Goal: Transaction & Acquisition: Purchase product/service

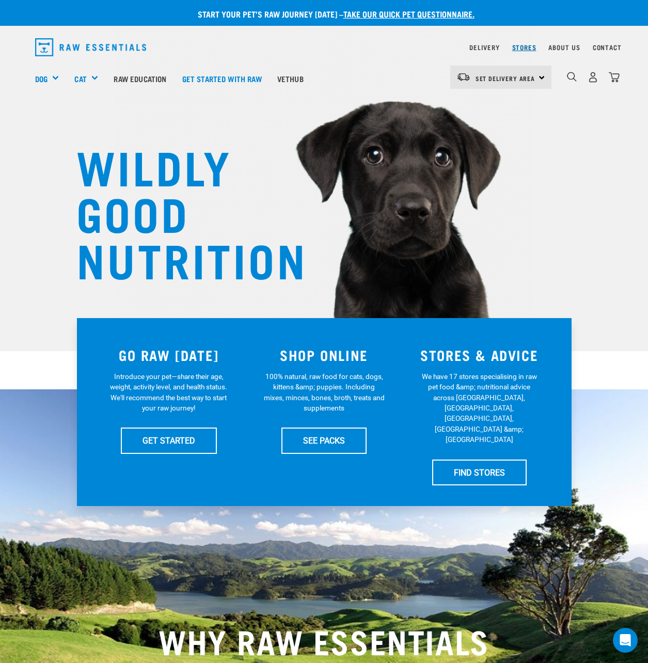
click at [527, 46] on link "Stores" at bounding box center [524, 47] width 24 height 4
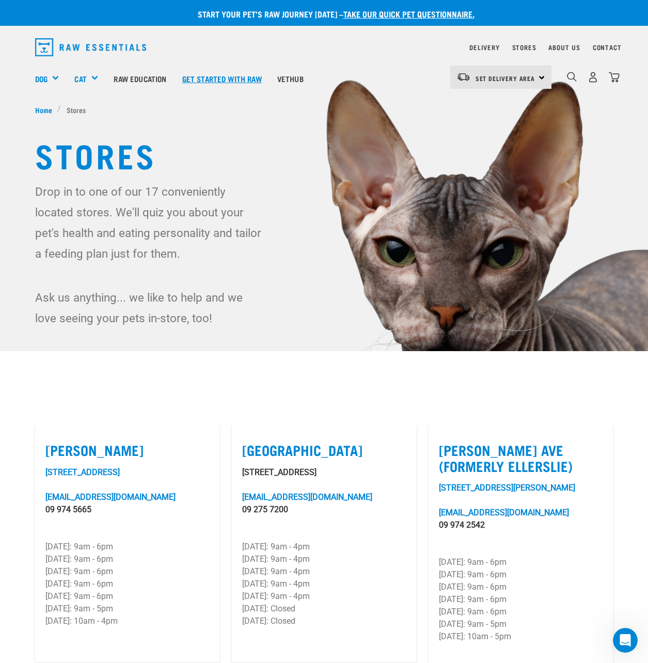
click at [245, 76] on link "Get started with Raw" at bounding box center [222, 78] width 95 height 41
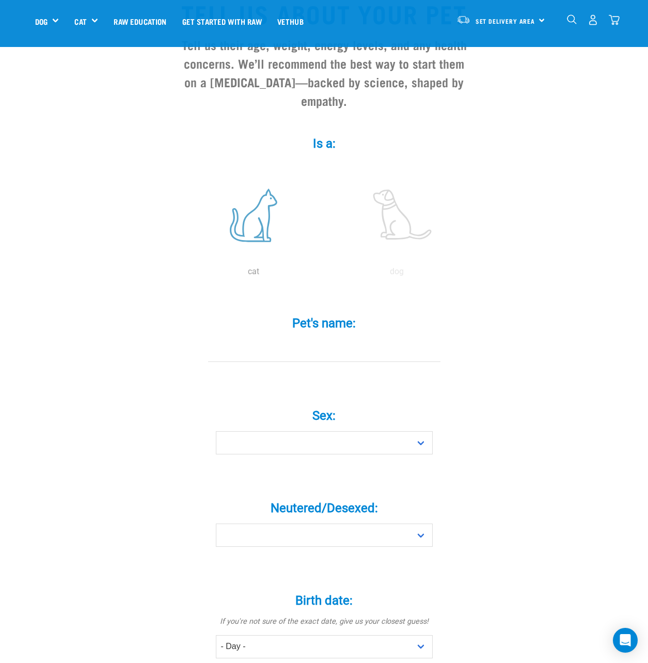
scroll to position [155, 0]
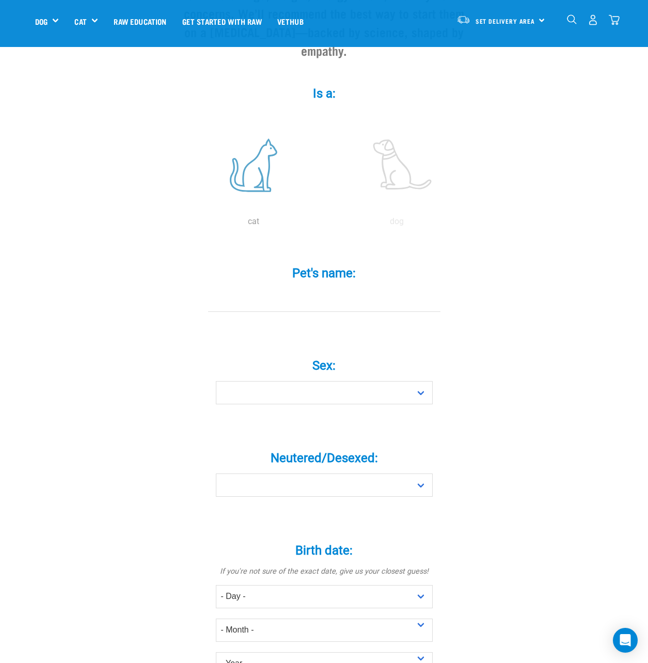
click at [252, 158] on label at bounding box center [253, 165] width 139 height 88
click at [182, 224] on input "radio" at bounding box center [182, 224] width 0 height 0
click at [383, 155] on label at bounding box center [396, 165] width 139 height 88
click at [325, 224] on input "radio" at bounding box center [325, 224] width 0 height 0
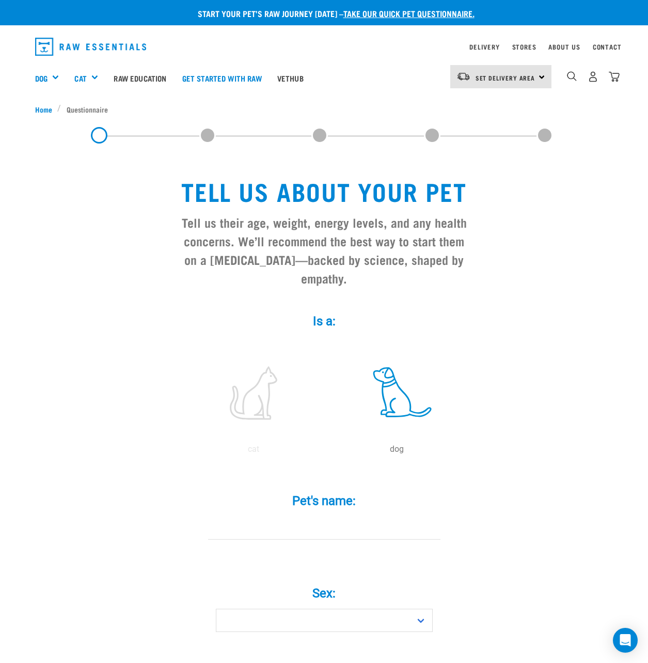
scroll to position [0, 0]
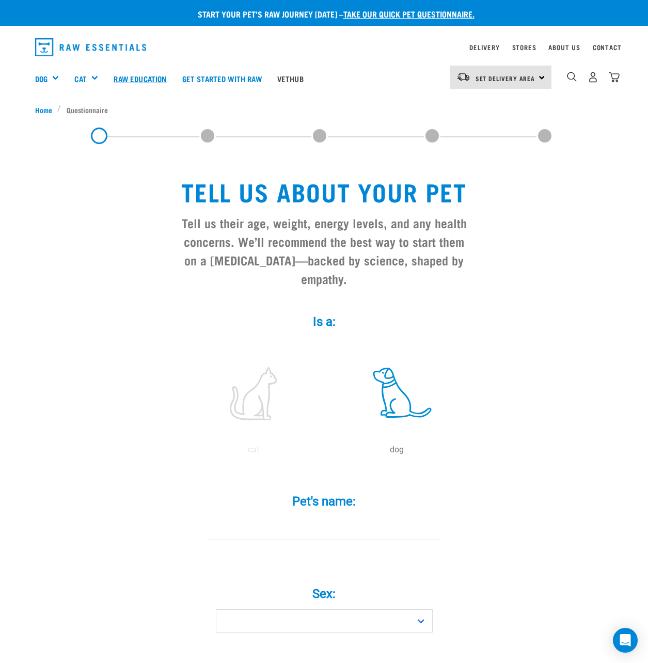
click at [145, 79] on link "Raw Education" at bounding box center [140, 78] width 68 height 41
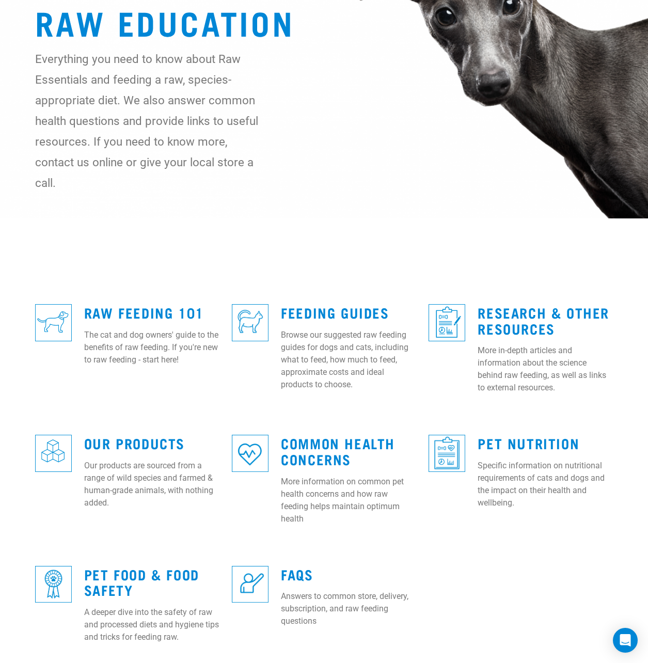
scroll to position [207, 0]
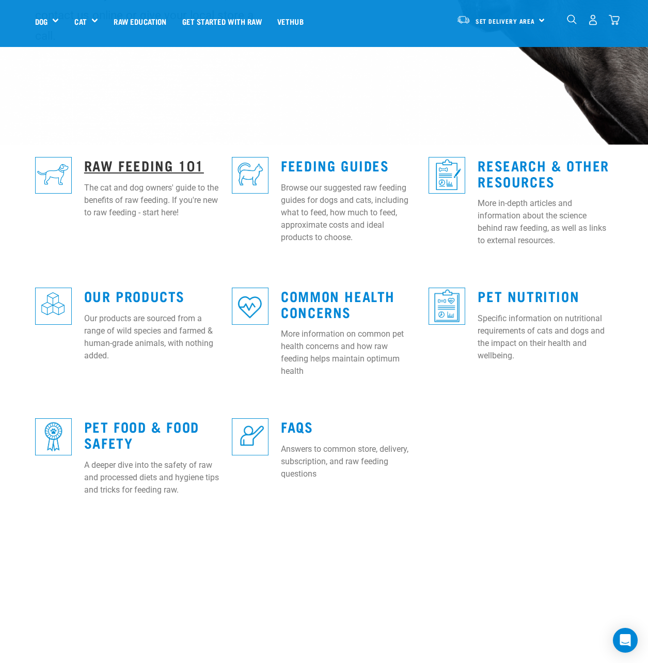
click at [116, 161] on link "Raw Feeding 101" at bounding box center [144, 165] width 120 height 8
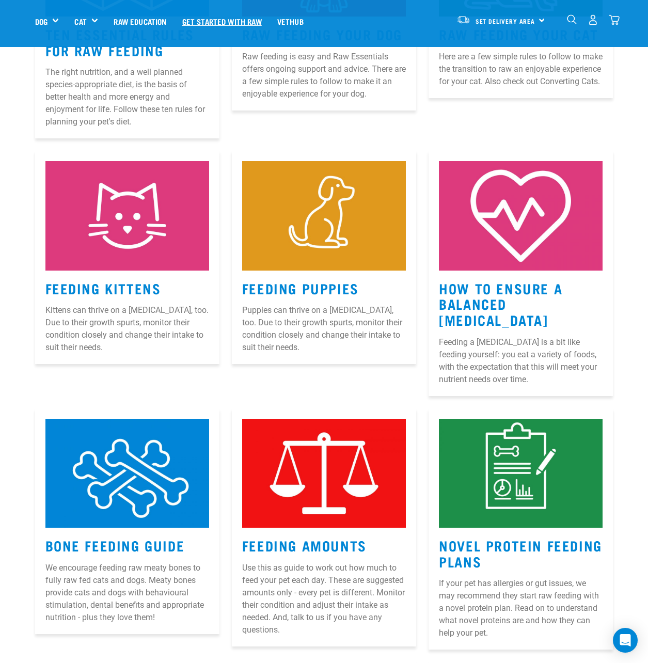
scroll to position [620, 0]
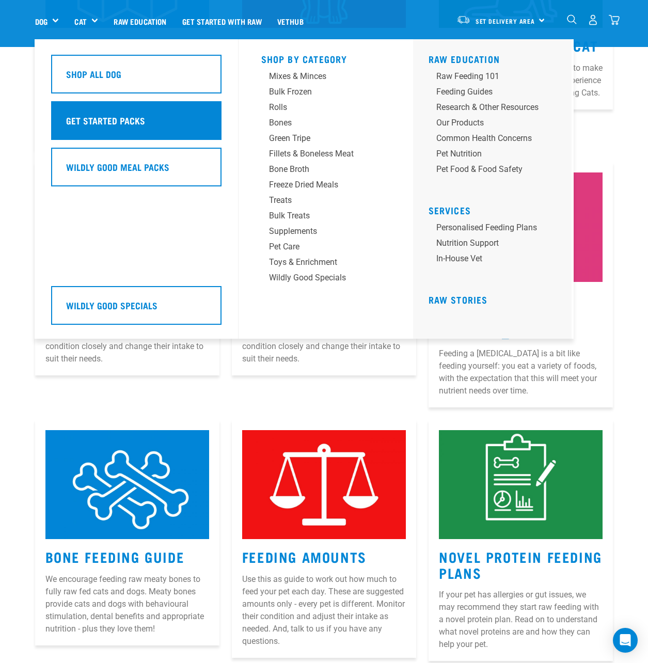
click at [88, 114] on h5 "Get Started Packs" at bounding box center [105, 120] width 79 height 13
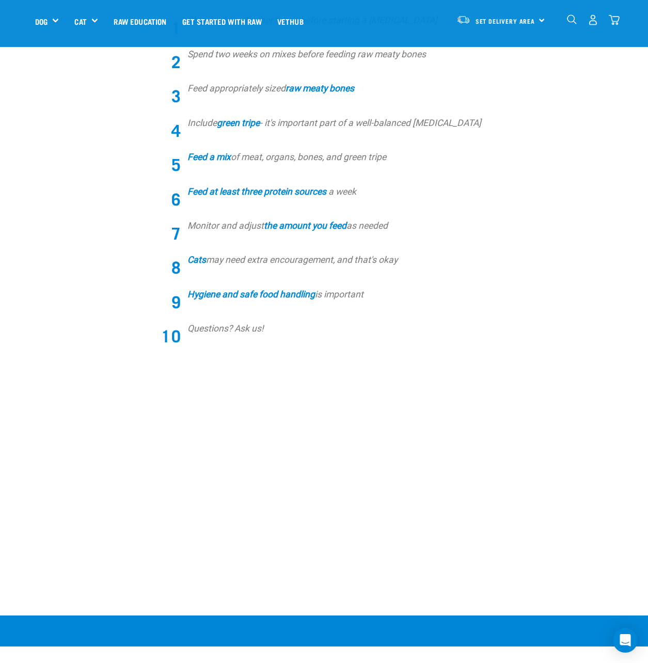
scroll to position [611, 0]
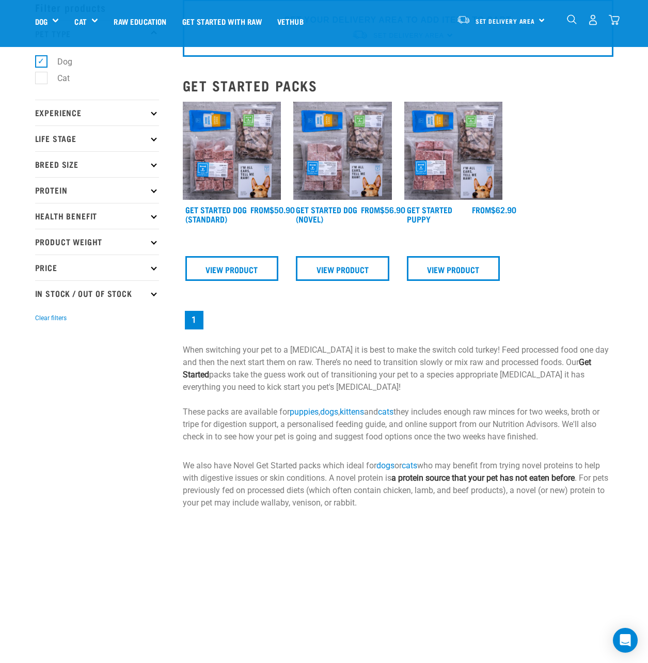
scroll to position [52, 0]
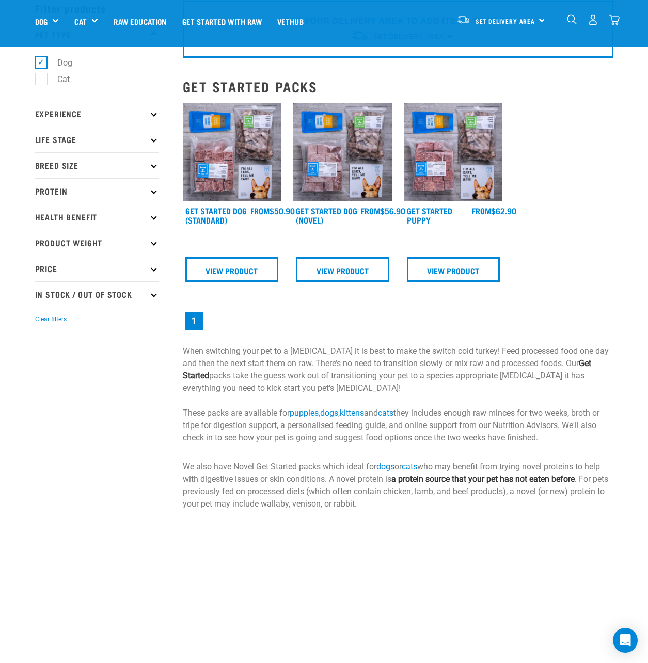
click at [224, 197] on img at bounding box center [232, 152] width 99 height 99
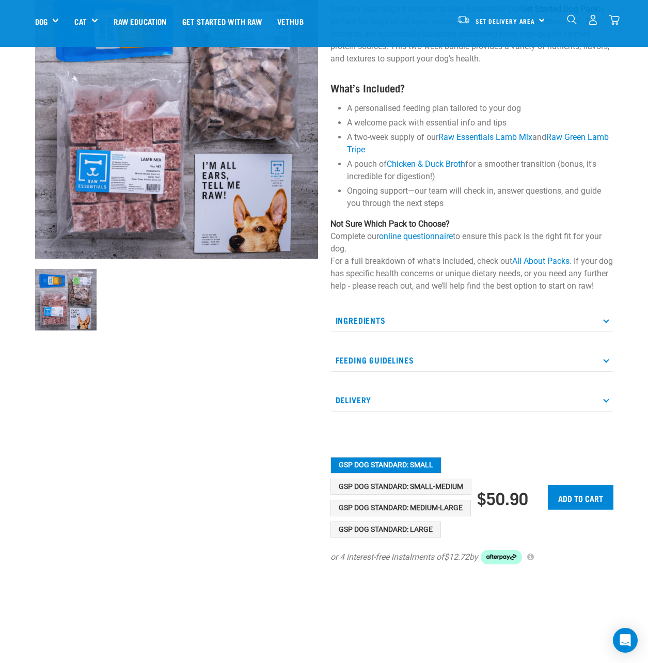
scroll to position [103, 0]
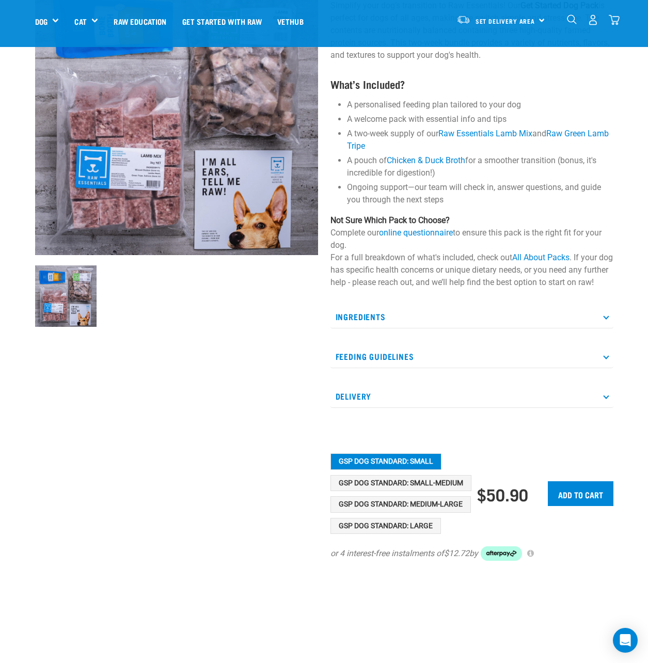
click at [394, 328] on p "Ingredients" at bounding box center [472, 316] width 283 height 23
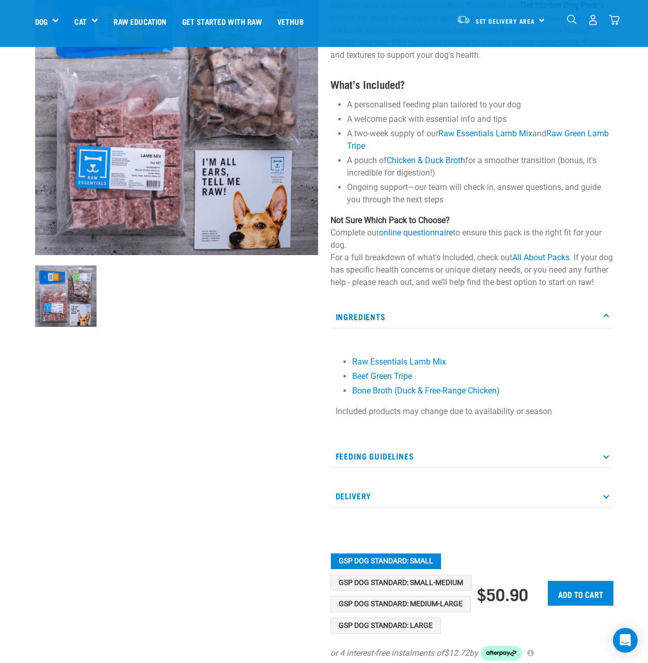
click at [400, 322] on p "Ingredients" at bounding box center [472, 316] width 283 height 23
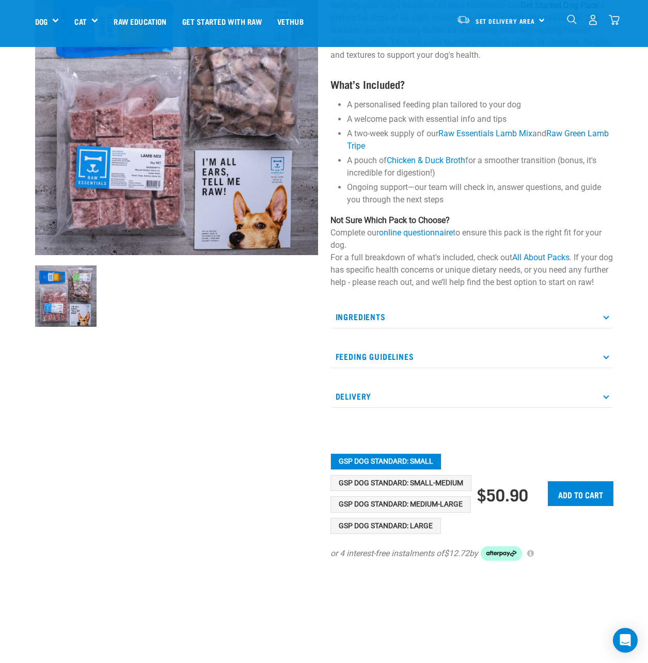
click at [412, 368] on p "Feeding Guidelines" at bounding box center [472, 356] width 283 height 23
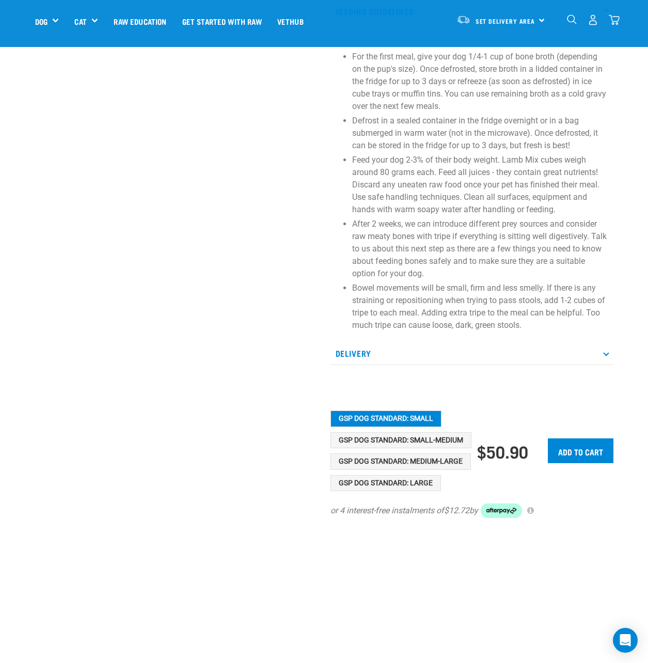
scroll to position [516, 0]
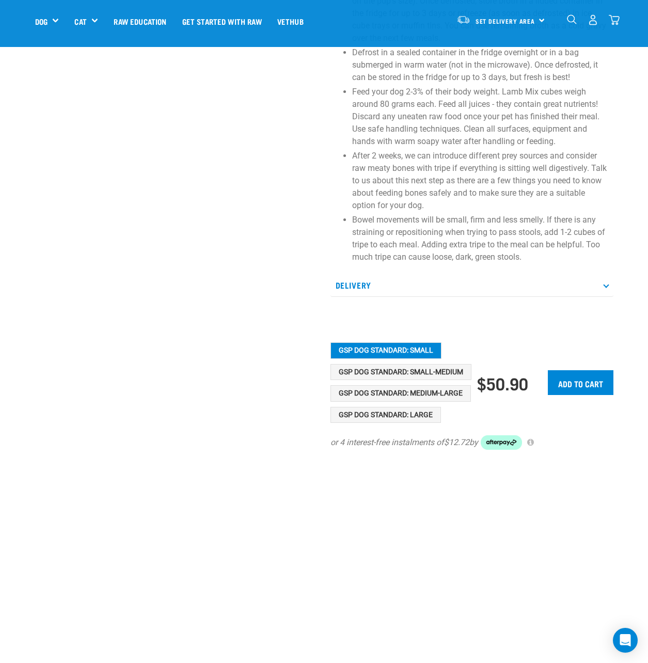
click at [396, 297] on p "Delivery" at bounding box center [472, 285] width 283 height 23
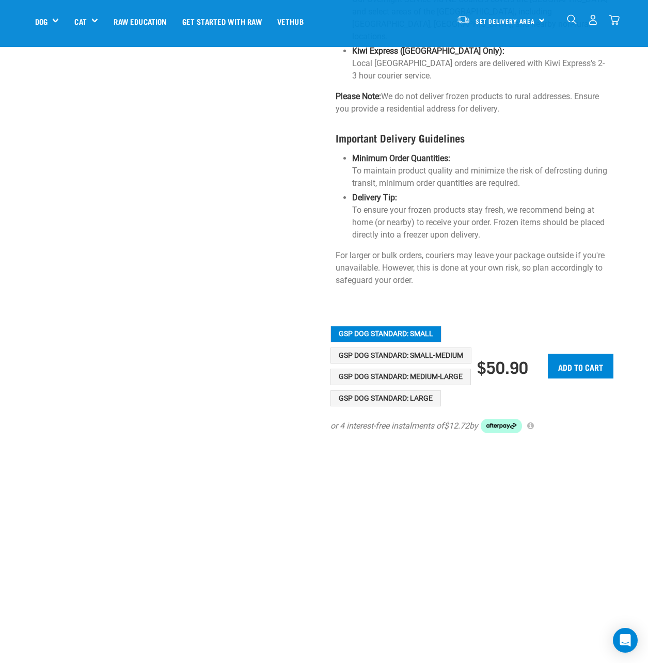
scroll to position [981, 0]
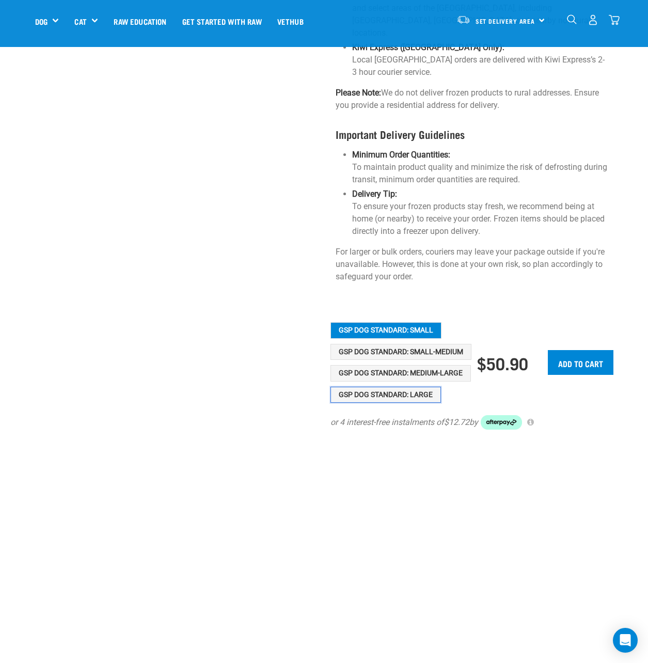
click at [370, 387] on button "GSP Dog Standard: Large" at bounding box center [386, 395] width 111 height 17
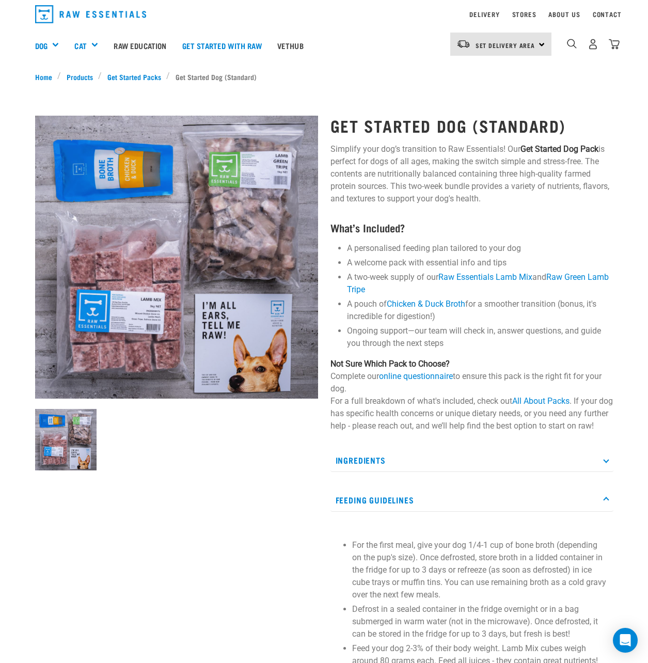
scroll to position [0, 0]
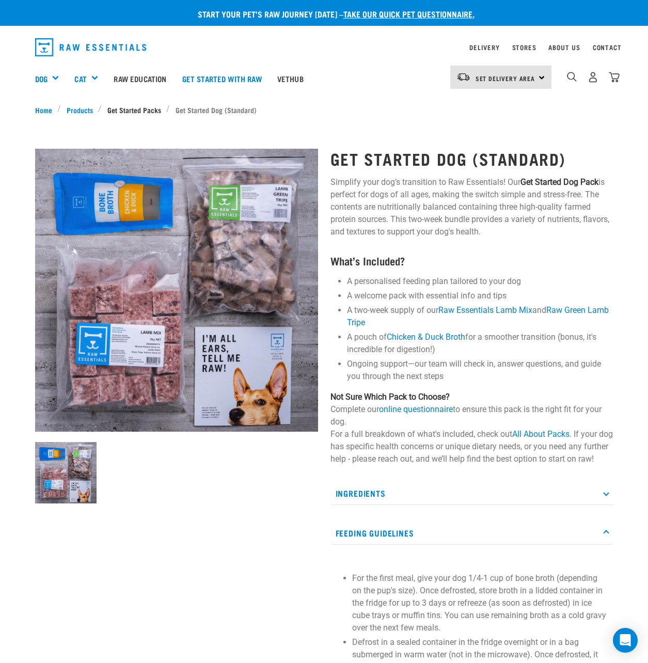
click at [136, 106] on link "Get Started Packs" at bounding box center [134, 109] width 65 height 11
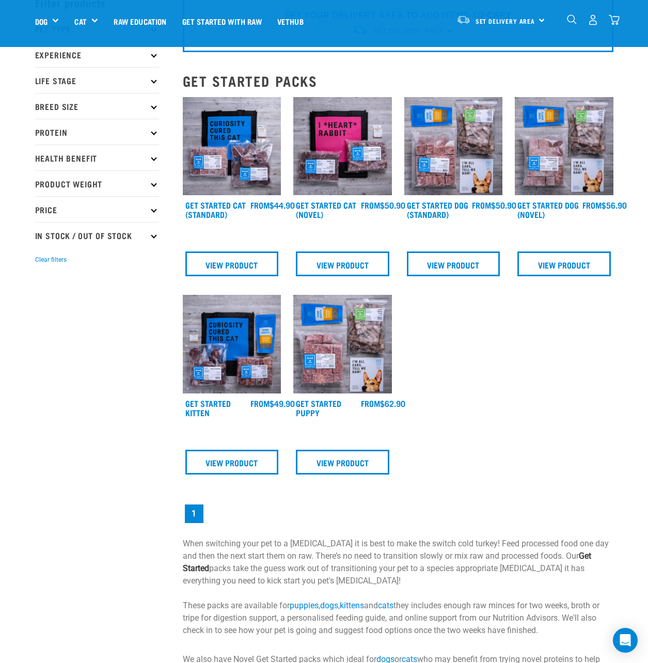
scroll to position [52, 0]
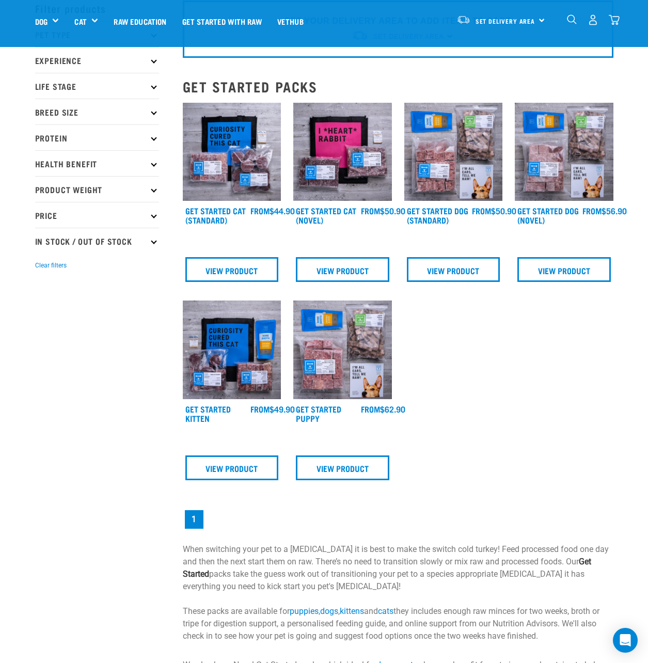
click at [566, 184] on img at bounding box center [564, 152] width 99 height 99
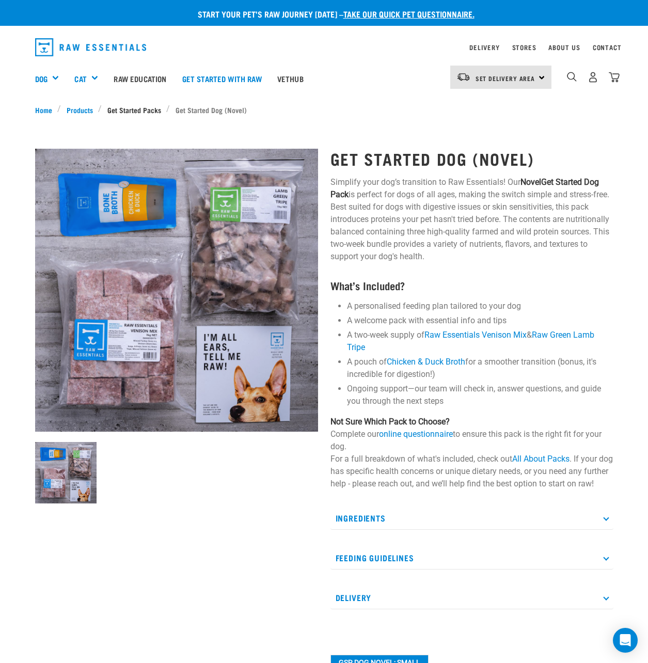
click at [129, 111] on link "Get Started Packs" at bounding box center [134, 109] width 65 height 11
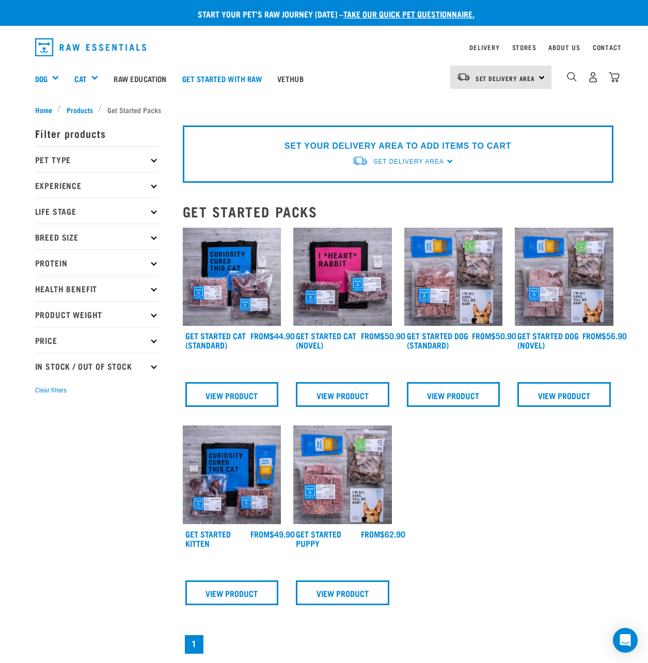
click at [80, 109] on div "× Filter products Pet Type Dog Cat Experience New Raw Feeder Experienced Raw Fe…" at bounding box center [103, 474] width 148 height 731
click at [112, 155] on p "Pet Type" at bounding box center [97, 159] width 124 height 26
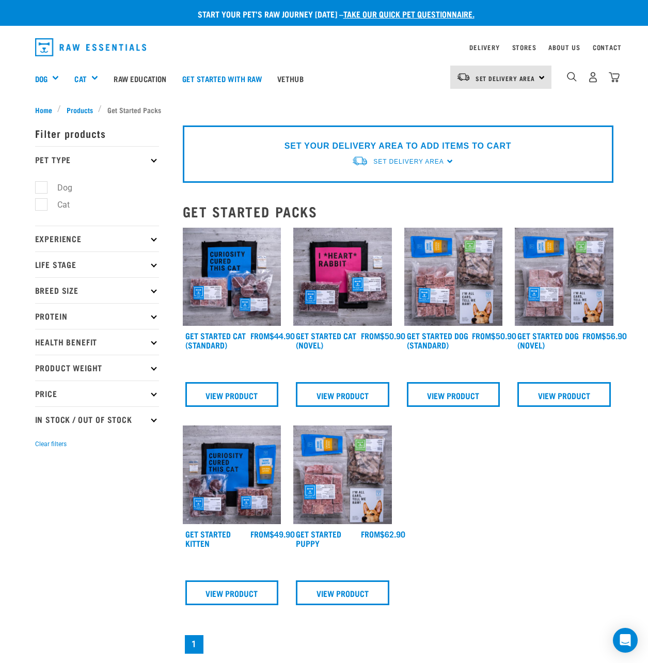
click at [44, 189] on label "Dog" at bounding box center [59, 187] width 36 height 13
click at [42, 189] on input "Dog" at bounding box center [38, 185] width 7 height 7
checkbox input "true"
click at [153, 162] on icon at bounding box center [154, 159] width 6 height 6
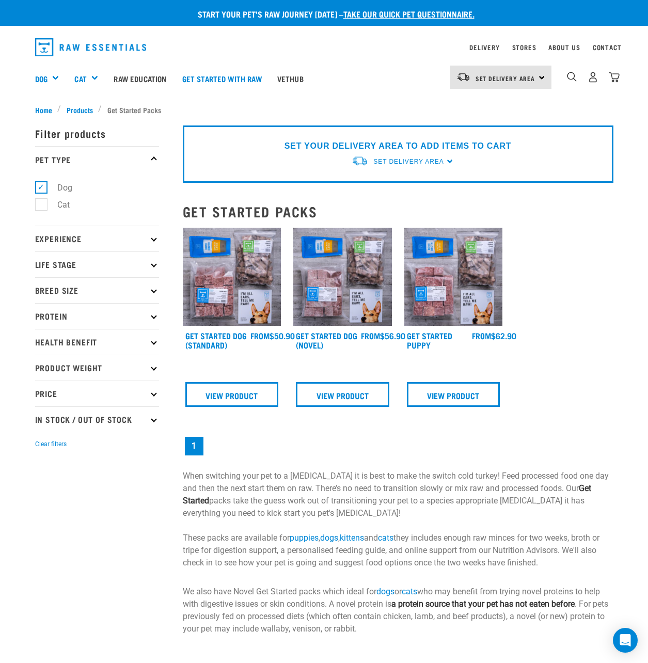
click at [76, 111] on div "× Filter products Pet Type Dog Cat Experience New Raw Feeder Experienced Raw Fe…" at bounding box center [103, 375] width 148 height 533
click at [77, 108] on span "Products" at bounding box center [80, 109] width 26 height 11
click at [86, 108] on span "Products" at bounding box center [80, 109] width 26 height 11
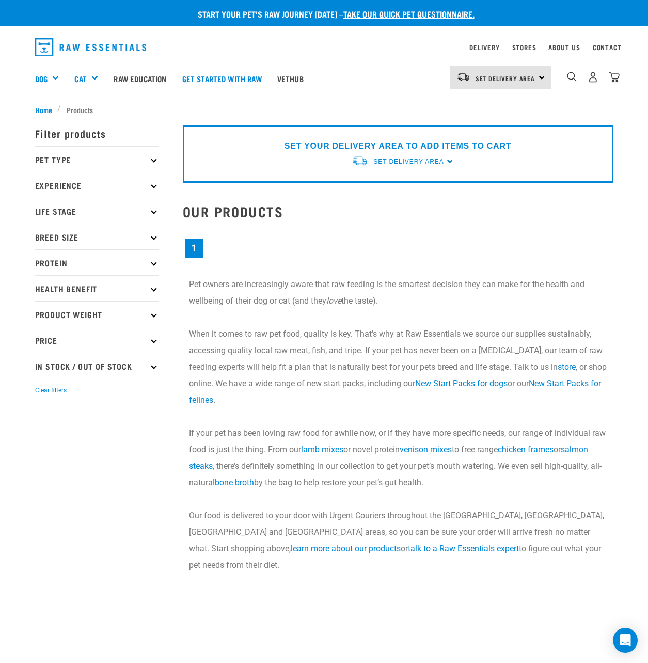
click at [66, 159] on p "Pet Type" at bounding box center [97, 159] width 124 height 26
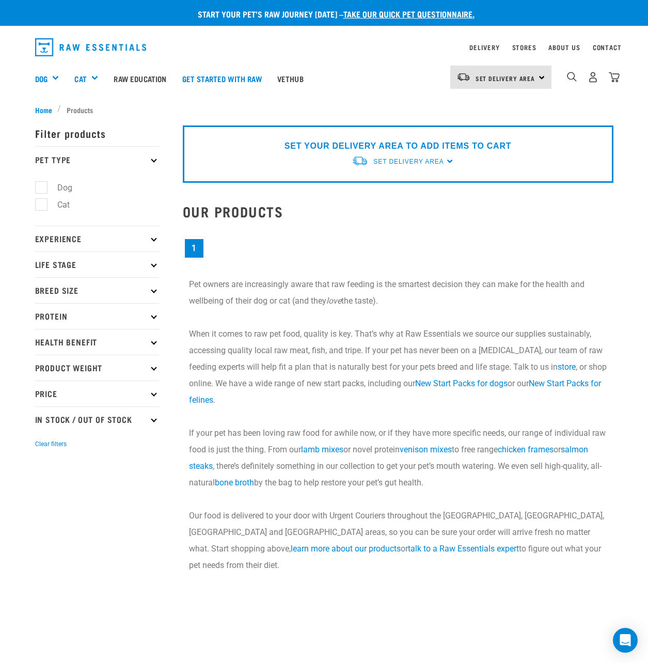
click at [41, 192] on label "Dog" at bounding box center [59, 187] width 36 height 13
click at [41, 189] on input "Dog" at bounding box center [38, 185] width 7 height 7
checkbox input "true"
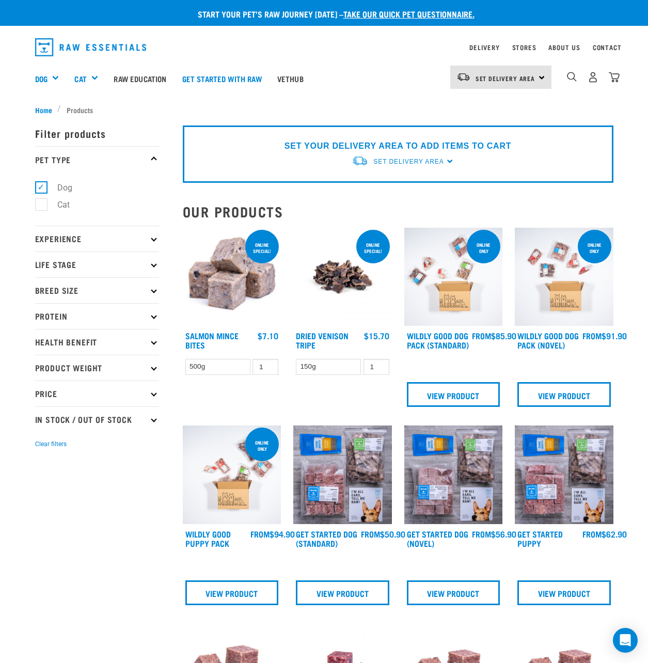
click at [154, 238] on icon at bounding box center [154, 239] width 6 height 6
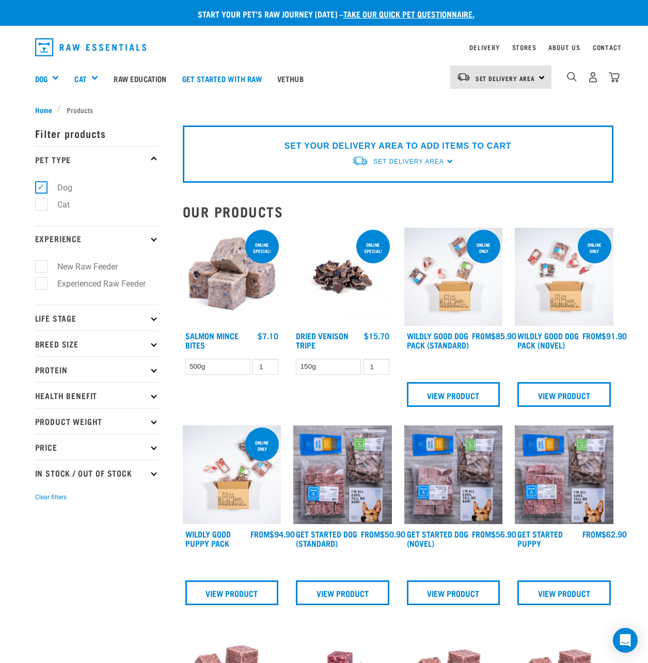
click at [50, 263] on label "New Raw Feeder" at bounding box center [81, 266] width 81 height 13
click at [42, 263] on input "New Raw Feeder" at bounding box center [38, 265] width 7 height 7
checkbox input "true"
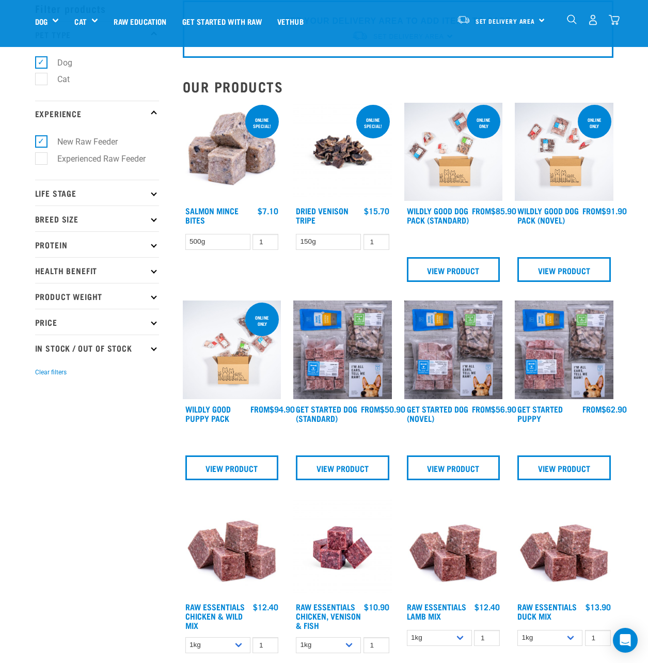
click at [153, 193] on icon at bounding box center [154, 193] width 6 height 6
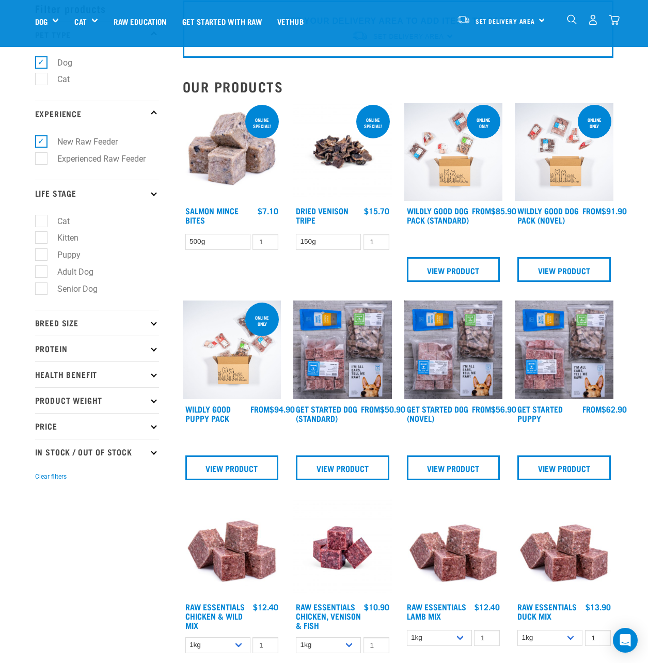
click at [44, 269] on label "Adult Dog" at bounding box center [69, 271] width 57 height 13
click at [42, 269] on input "Adult Dog" at bounding box center [38, 270] width 7 height 7
checkbox input "true"
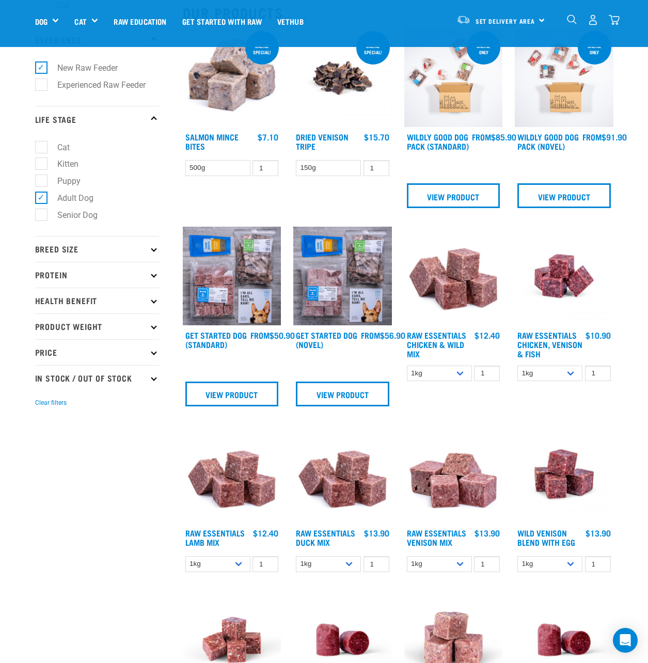
scroll to position [207, 0]
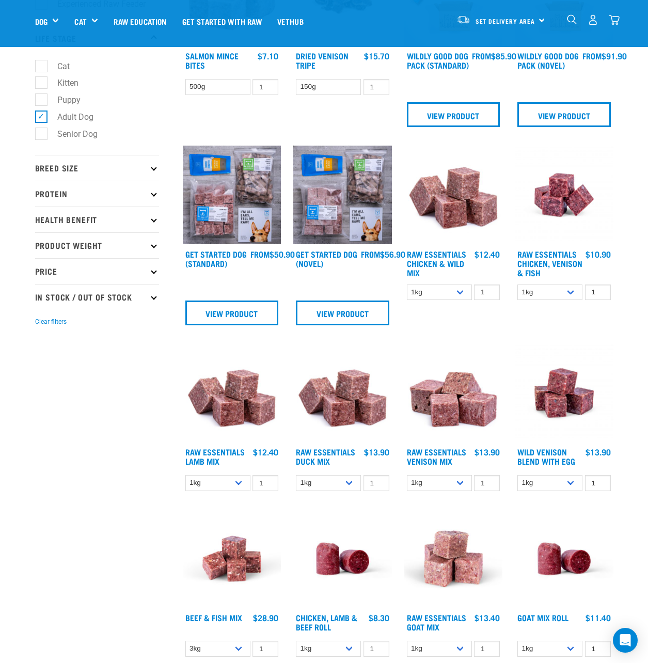
click at [151, 171] on p "Breed Size" at bounding box center [97, 168] width 124 height 26
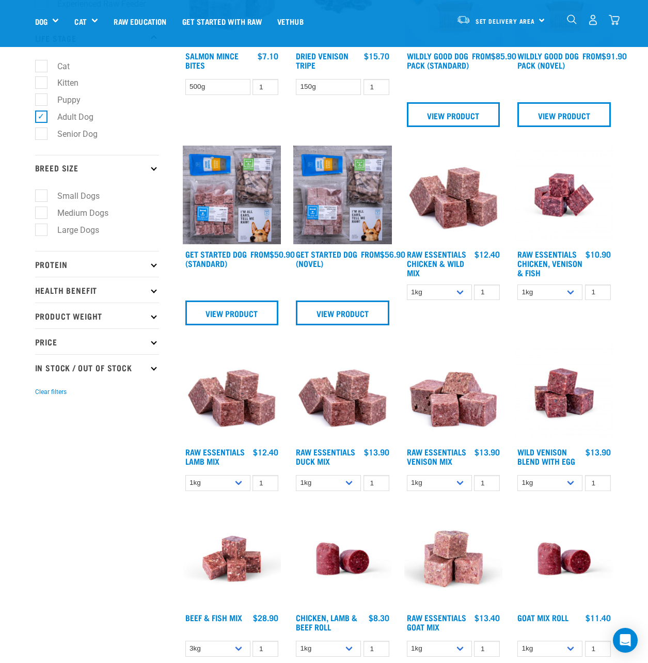
click at [46, 229] on label "Large Dogs" at bounding box center [72, 230] width 62 height 13
click at [42, 229] on input "Large Dogs" at bounding box center [38, 228] width 7 height 7
checkbox input "true"
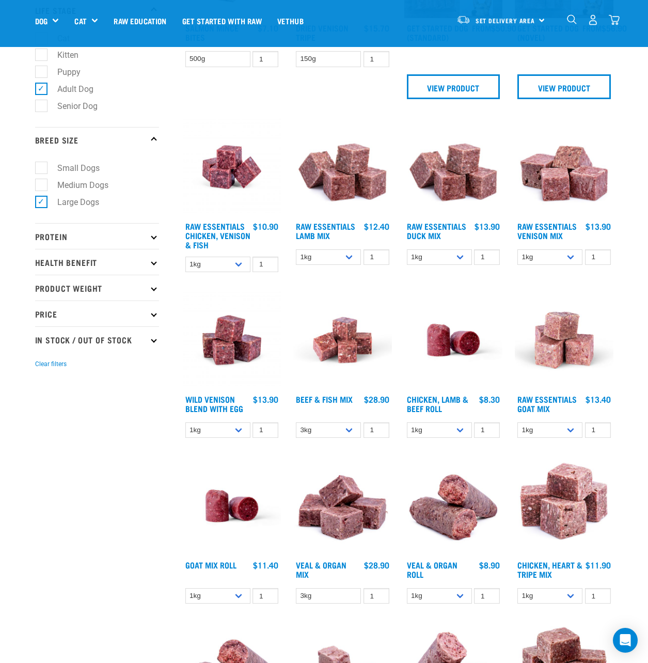
scroll to position [258, 0]
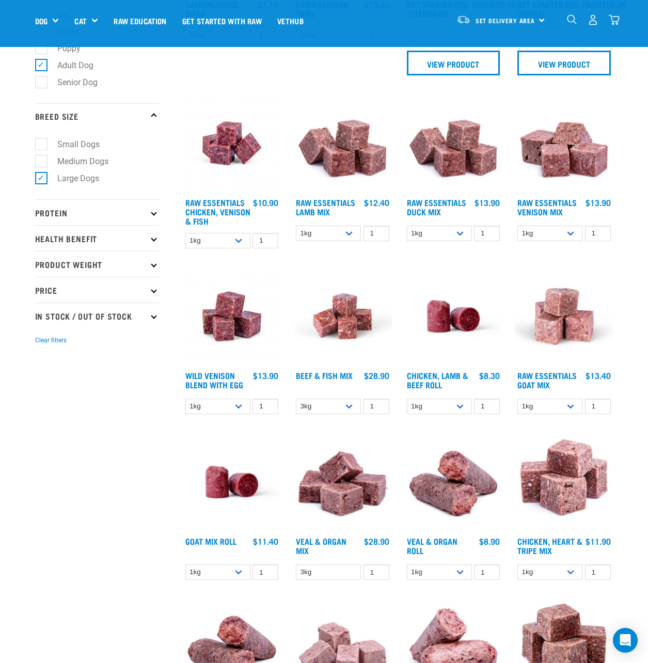
click at [153, 213] on icon at bounding box center [154, 213] width 6 height 6
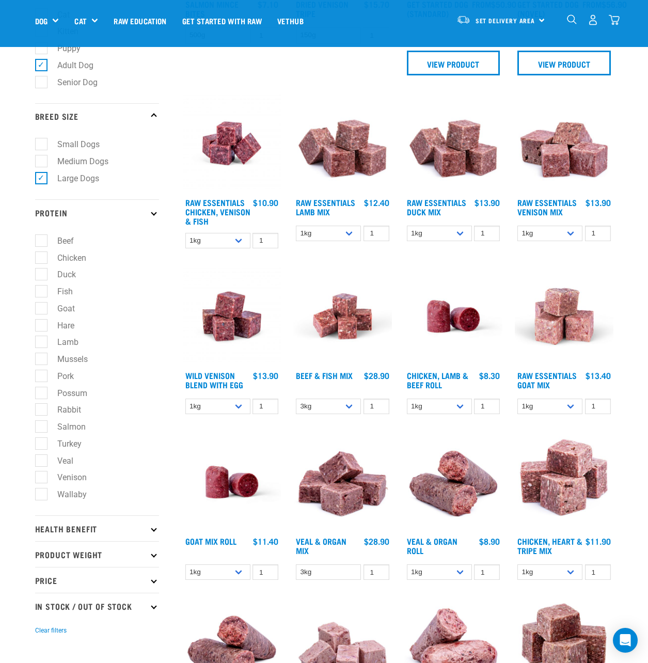
click at [153, 213] on icon at bounding box center [154, 213] width 6 height 6
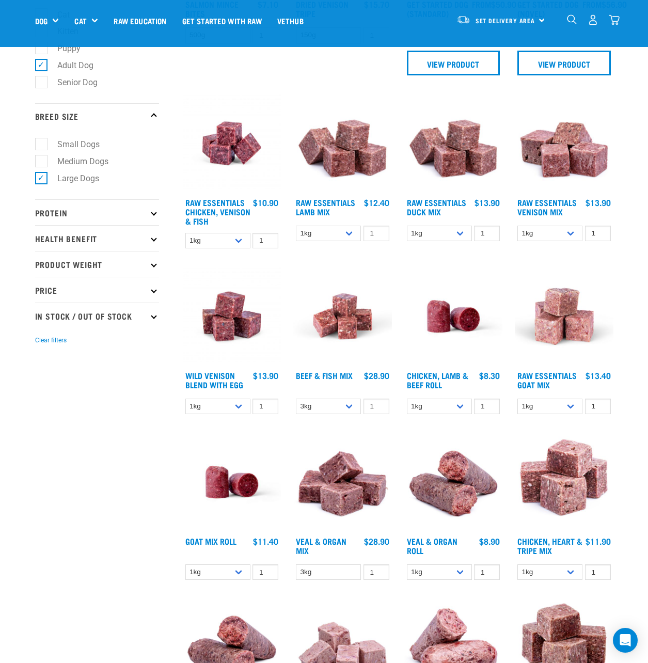
click at [157, 238] on p "Health Benefit" at bounding box center [97, 238] width 124 height 26
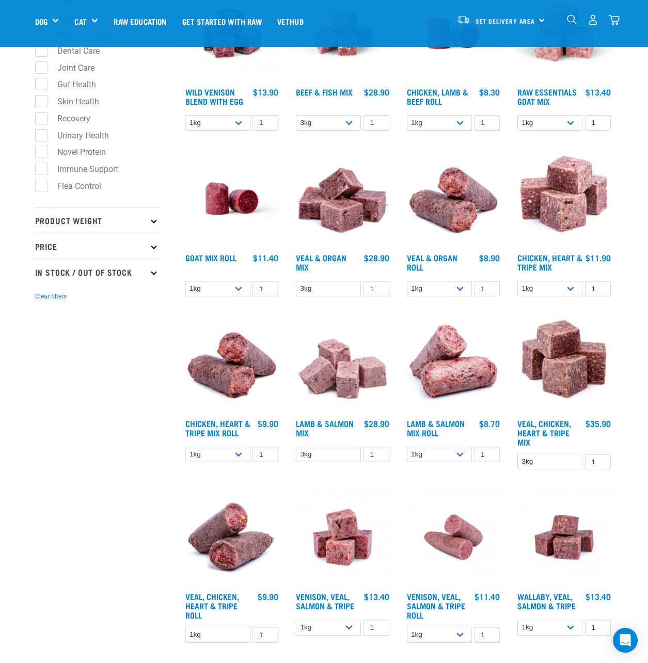
scroll to position [568, 0]
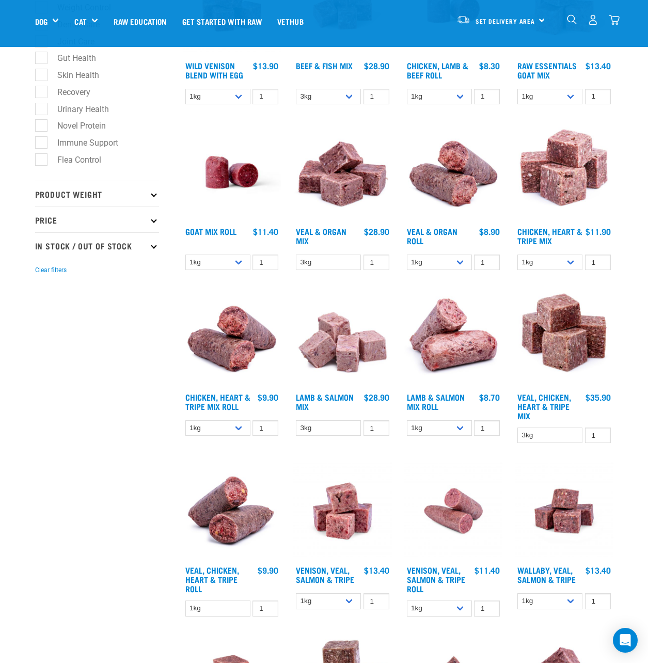
click at [149, 197] on p "Product Weight" at bounding box center [97, 194] width 124 height 26
click at [148, 288] on p "Price" at bounding box center [97, 290] width 124 height 26
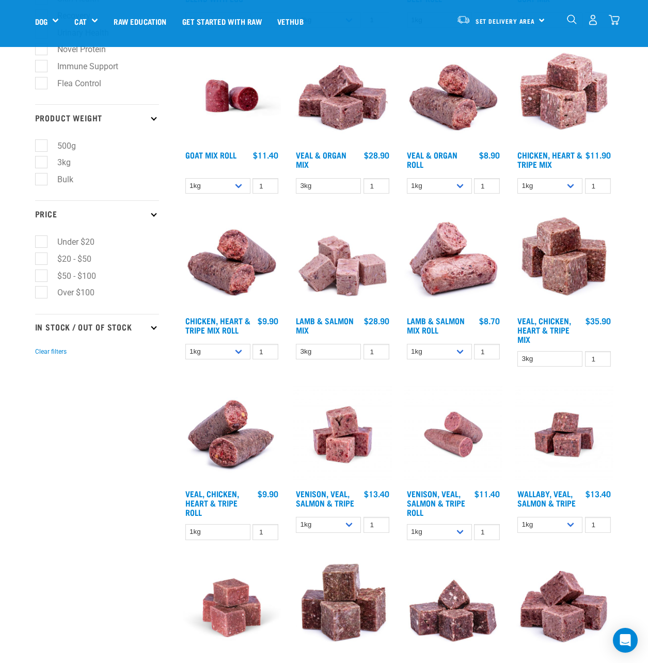
scroll to position [671, 0]
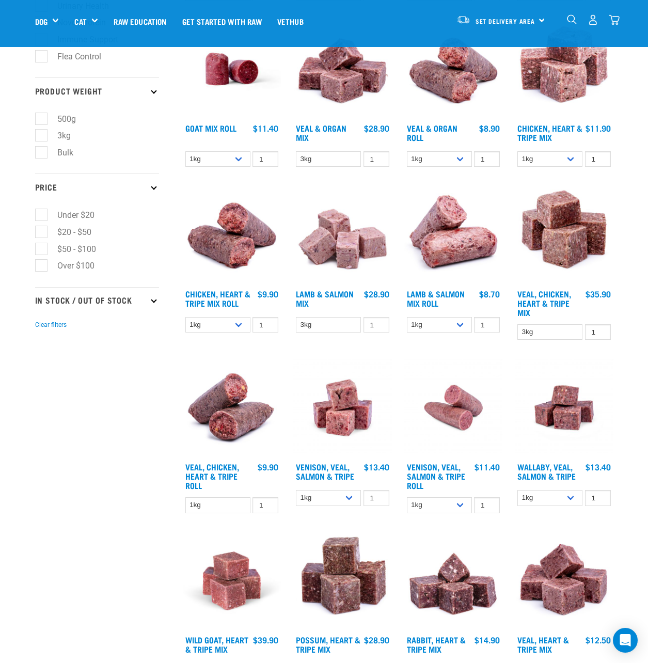
click at [154, 303] on icon at bounding box center [154, 300] width 6 height 6
click at [41, 328] on label "In Stock" at bounding box center [66, 328] width 50 height 13
click at [40, 328] on input "In Stock" at bounding box center [38, 326] width 7 height 7
checkbox input "true"
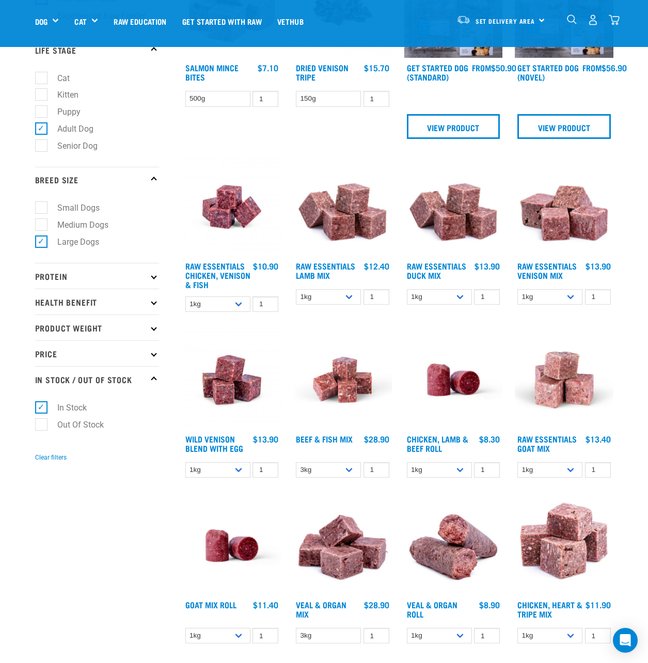
scroll to position [103, 0]
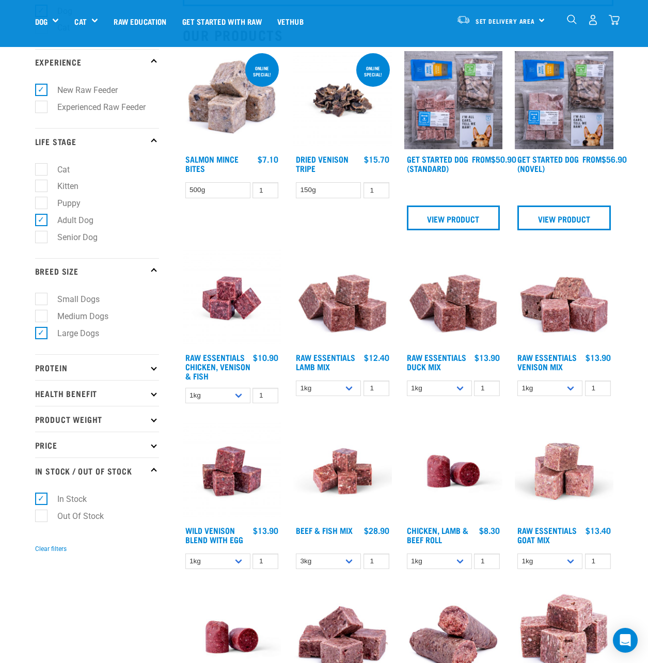
click at [153, 391] on p "Health Benefit" at bounding box center [97, 393] width 124 height 26
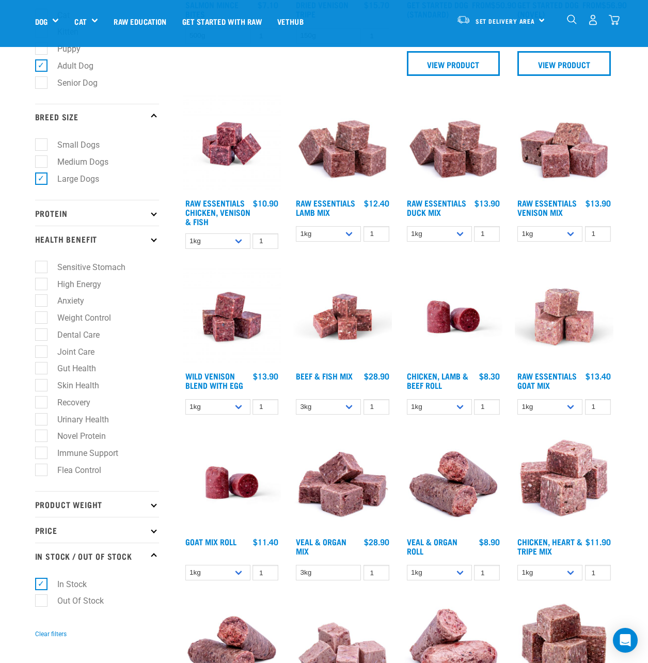
scroll to position [258, 0]
click at [71, 329] on label "Dental Care" at bounding box center [72, 334] width 63 height 13
click at [42, 329] on input "Dental Care" at bounding box center [38, 332] width 7 height 7
checkbox input "true"
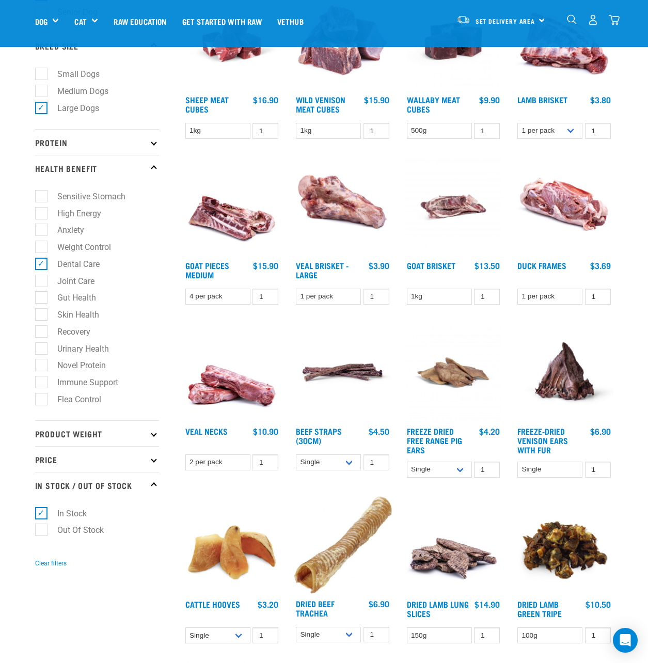
scroll to position [310, 0]
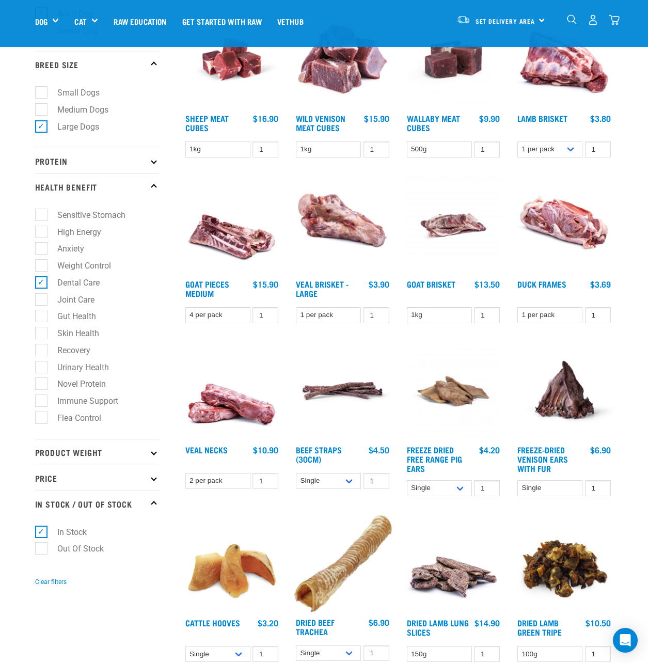
click at [42, 283] on label "Dental Care" at bounding box center [72, 282] width 63 height 13
click at [42, 283] on input "Dental Care" at bounding box center [38, 280] width 7 height 7
checkbox input "false"
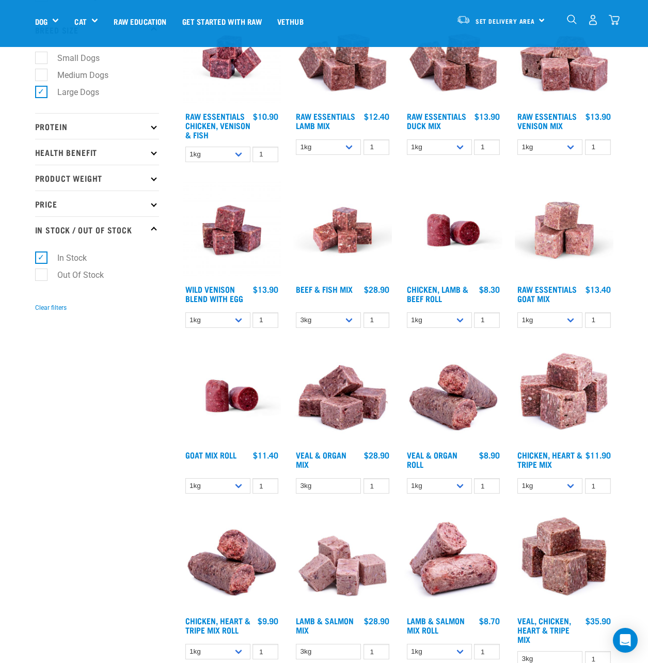
scroll to position [362, 0]
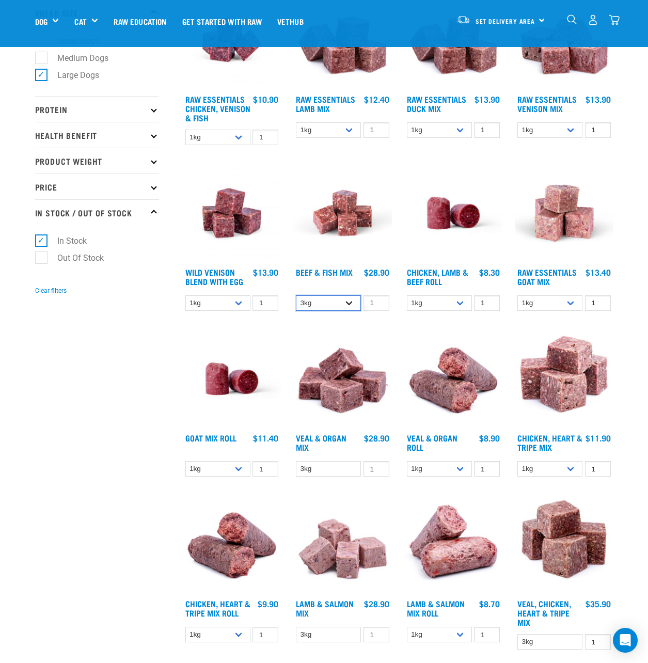
click at [350, 299] on select "3kg Bulk (10kg)" at bounding box center [328, 303] width 65 height 16
click at [351, 299] on select "3kg Bulk (10kg)" at bounding box center [328, 303] width 65 height 16
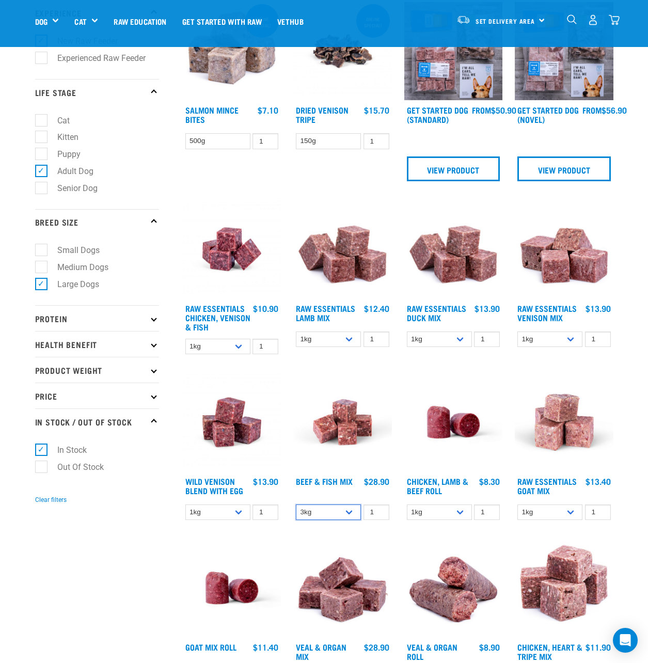
scroll to position [155, 0]
